Goal: Information Seeking & Learning: Learn about a topic

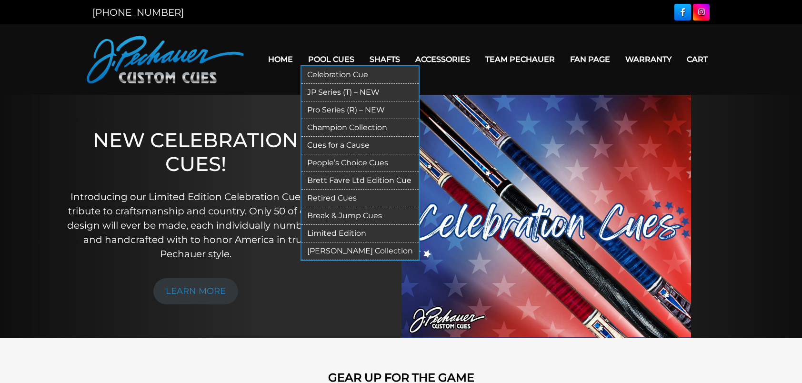
click at [329, 73] on link "Celebration Cue" at bounding box center [360, 75] width 117 height 18
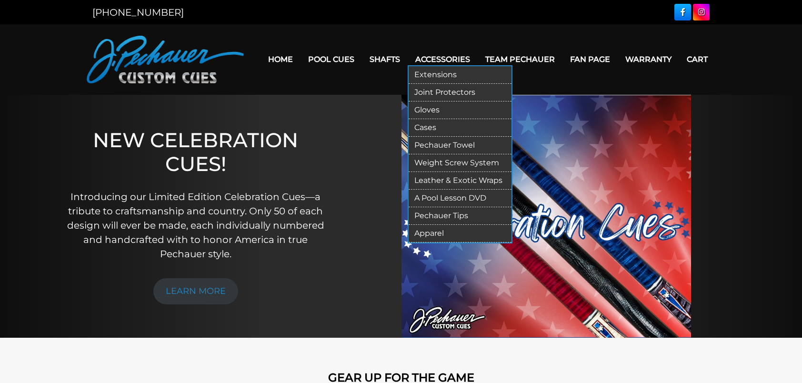
click at [444, 164] on link "Weight Screw System" at bounding box center [460, 163] width 103 height 18
click at [439, 72] on link "Extensions" at bounding box center [460, 75] width 103 height 18
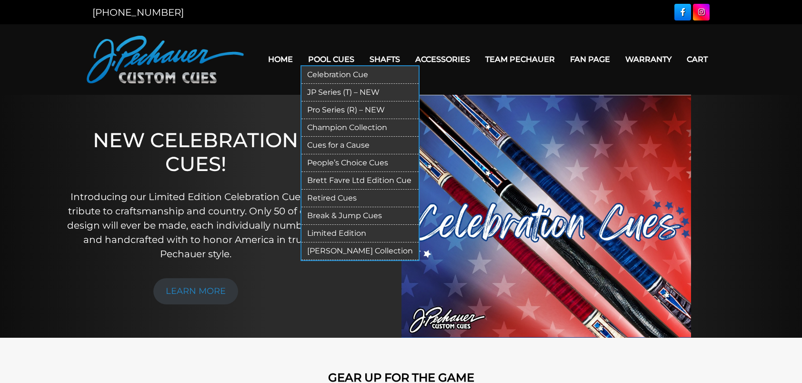
click at [346, 215] on link "Break & Jump Cues" at bounding box center [360, 216] width 117 height 18
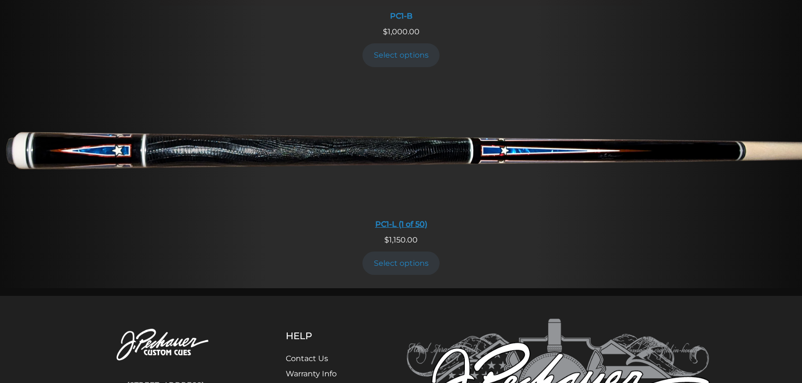
scroll to position [653, 0]
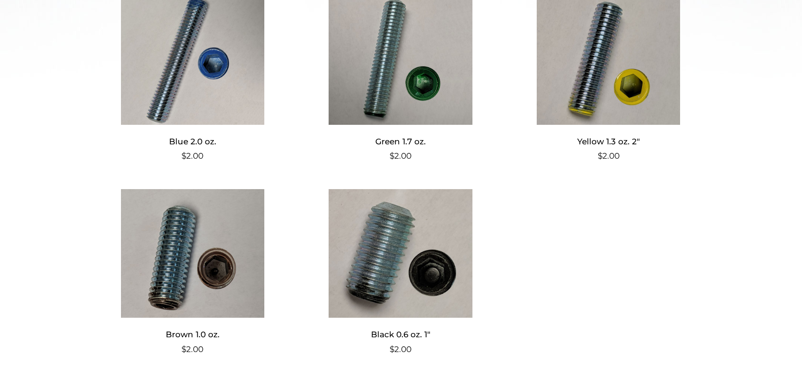
scroll to position [471, 0]
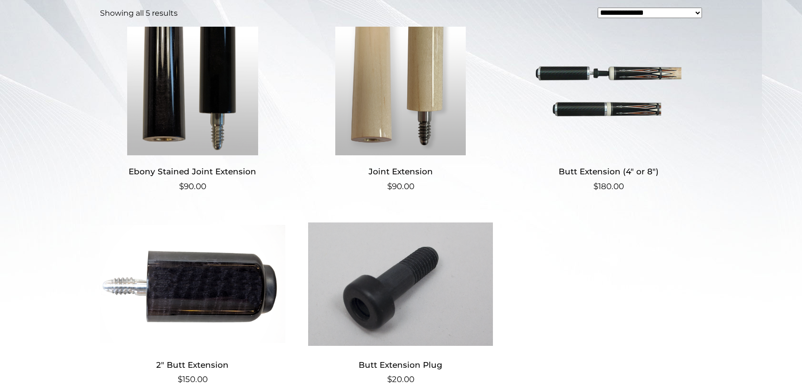
scroll to position [248, 0]
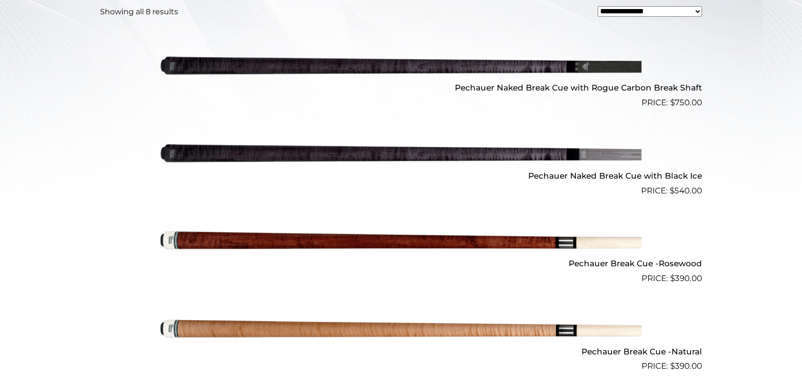
scroll to position [336, 0]
